Goal: Check status

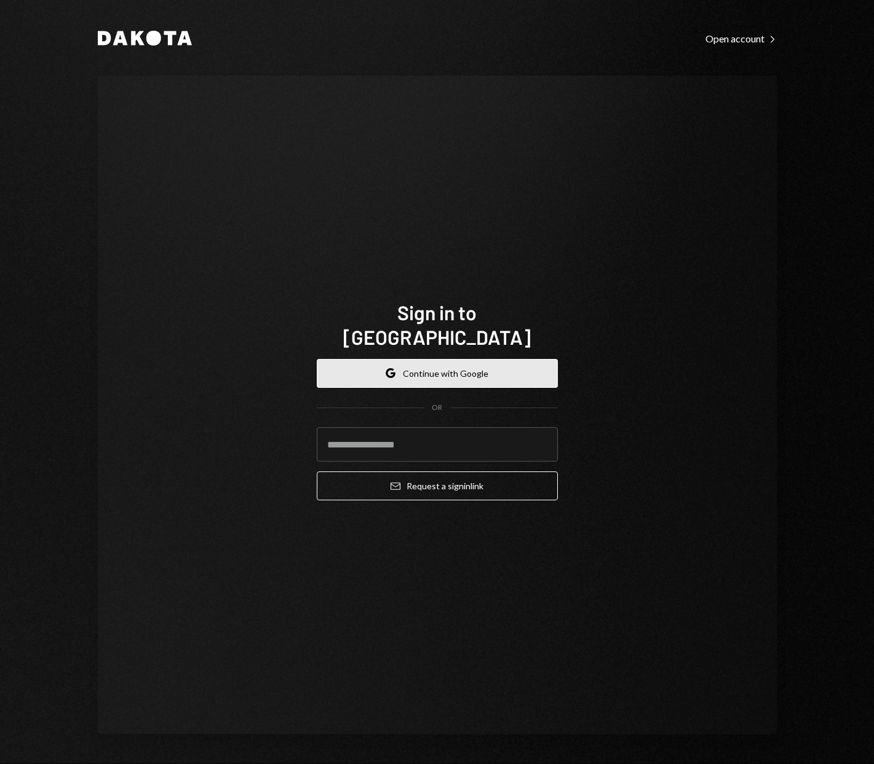
click at [456, 369] on button "Google Continue with Google" at bounding box center [437, 373] width 241 height 29
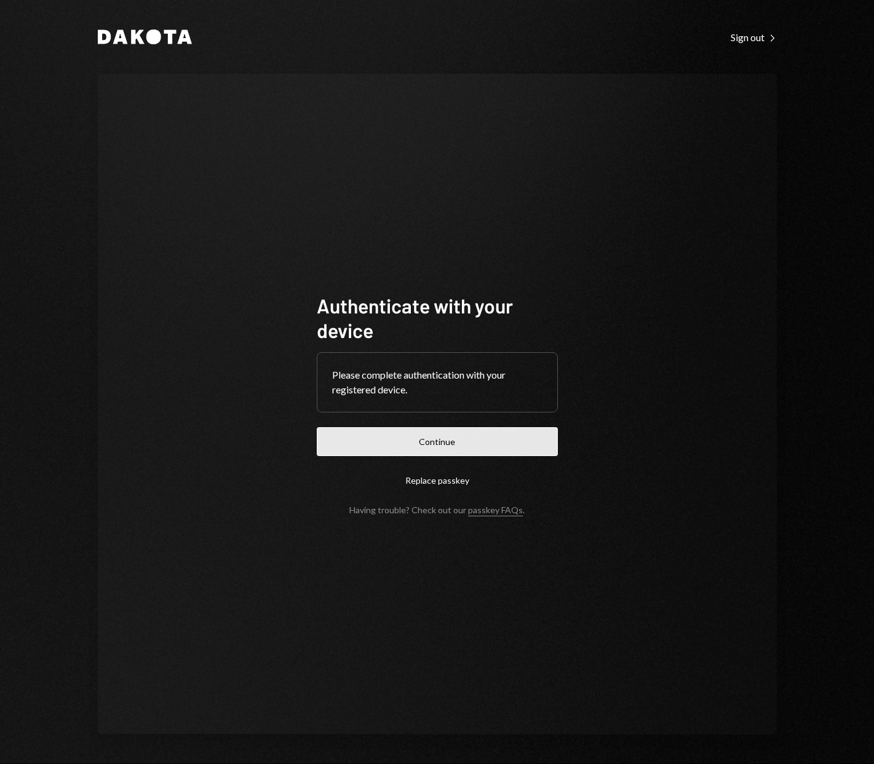
click at [461, 444] on button "Continue" at bounding box center [437, 441] width 241 height 29
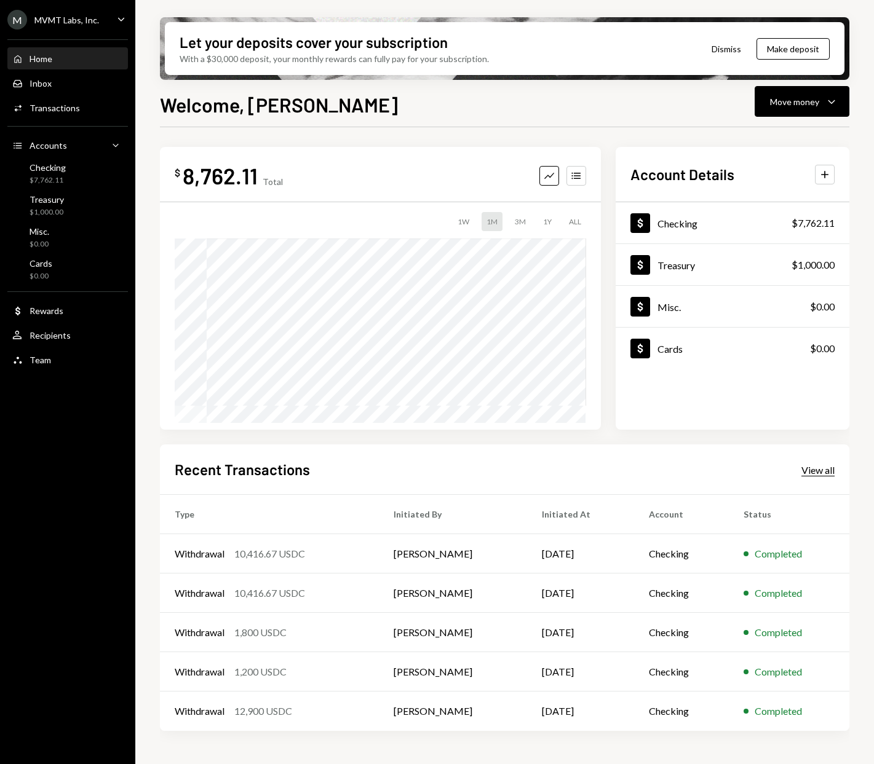
click at [816, 468] on div "View all" at bounding box center [817, 470] width 33 height 12
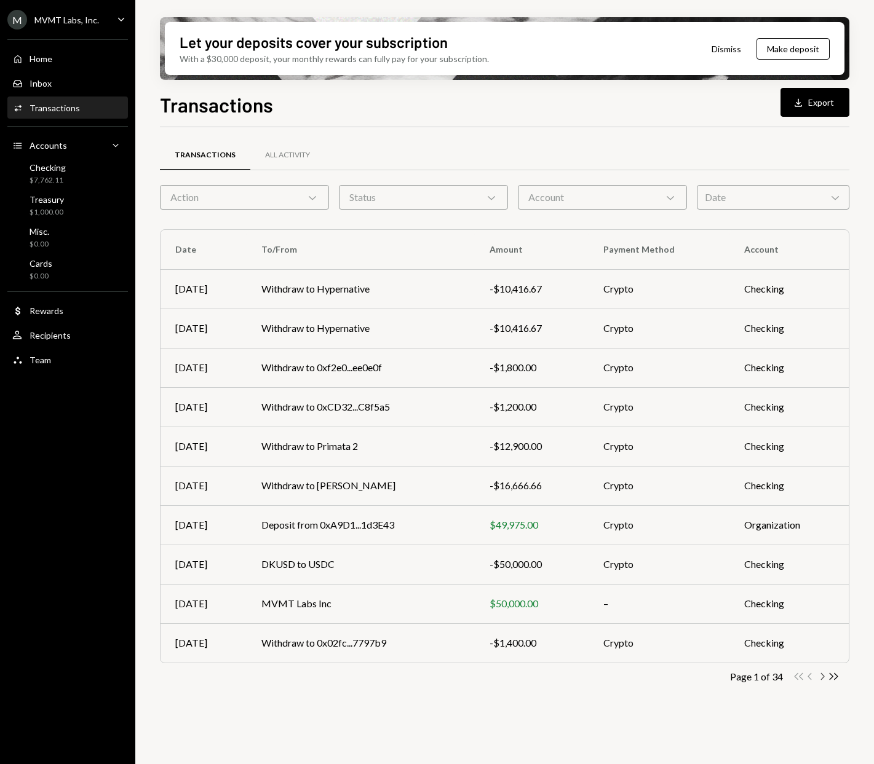
click at [823, 676] on icon "Chevron Right" at bounding box center [822, 677] width 12 height 12
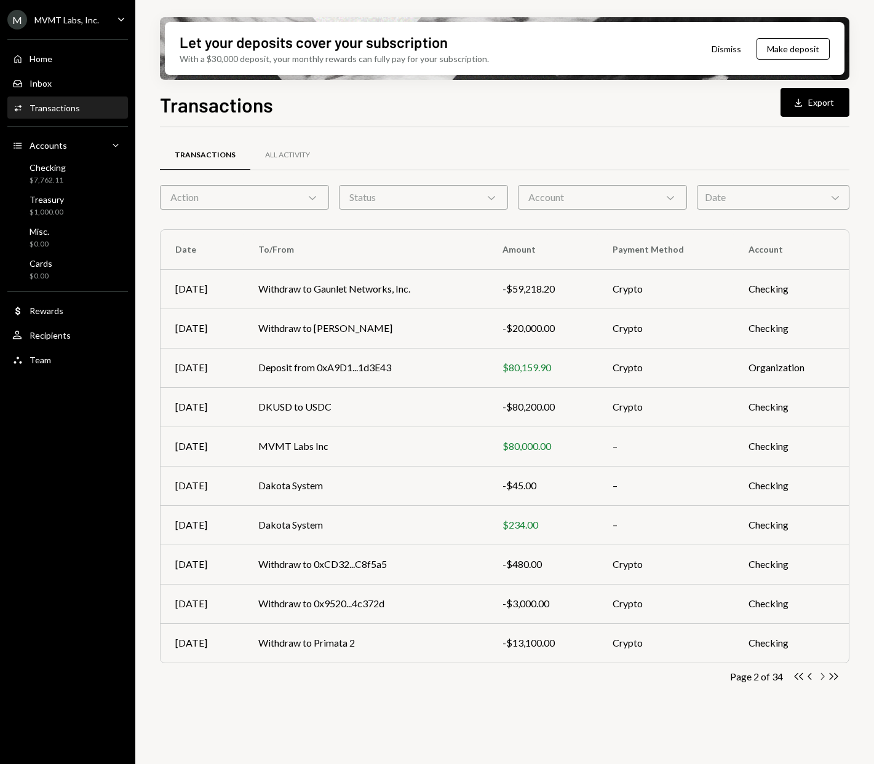
click at [821, 674] on icon "Chevron Right" at bounding box center [822, 677] width 12 height 12
